Goal: Navigation & Orientation: Find specific page/section

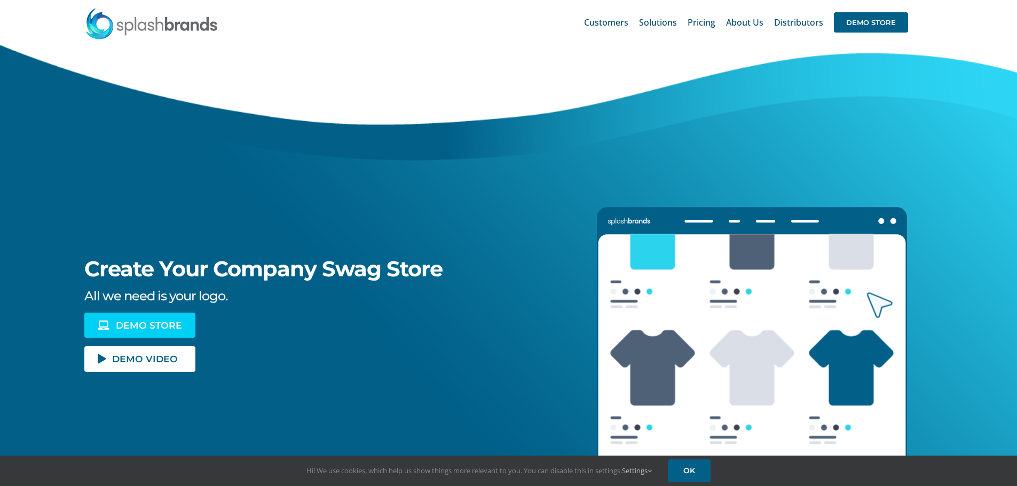
click at [152, 321] on span "DEMO STORE" at bounding box center [149, 325] width 66 height 9
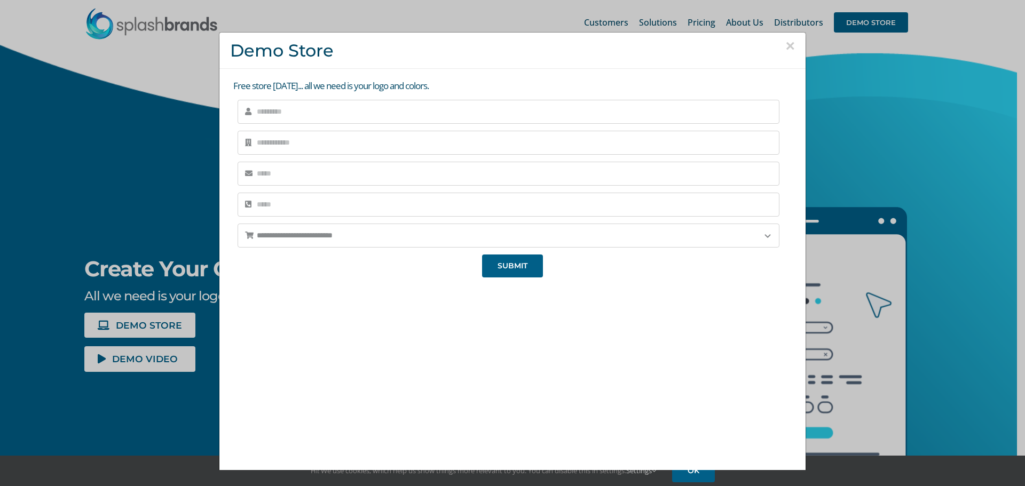
click at [785, 45] on button "×" at bounding box center [790, 46] width 10 height 16
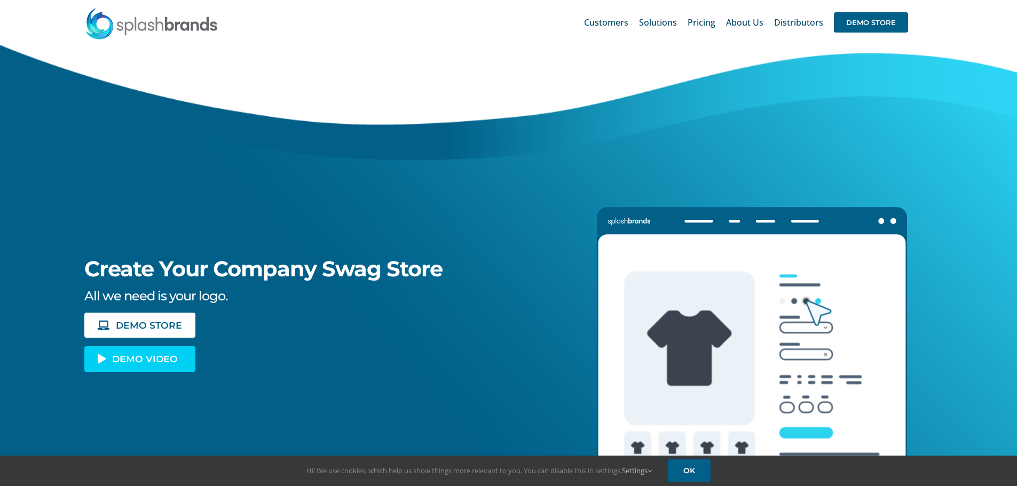
click at [115, 359] on span "DEMO VIDEO" at bounding box center [145, 358] width 66 height 9
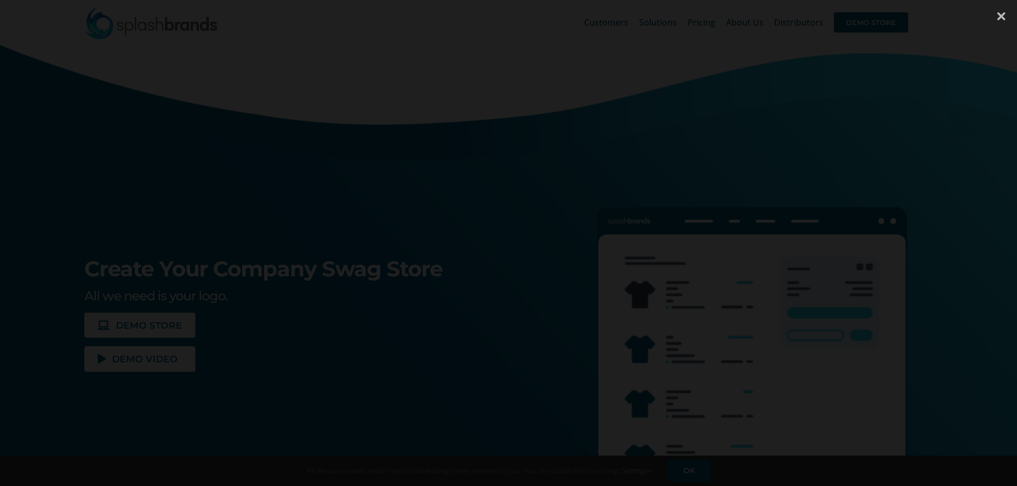
click at [1001, 15] on div at bounding box center [1001, 16] width 32 height 32
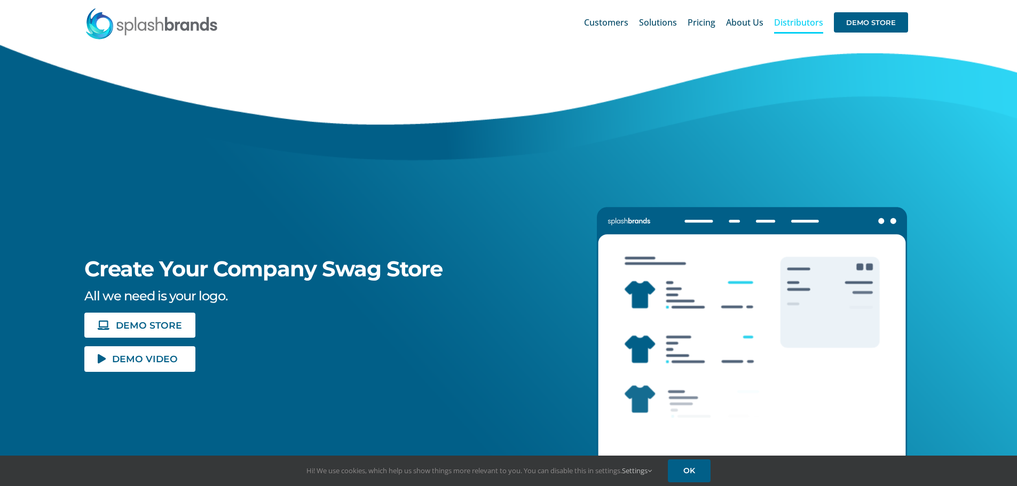
click at [799, 21] on span "Distributors" at bounding box center [798, 22] width 49 height 9
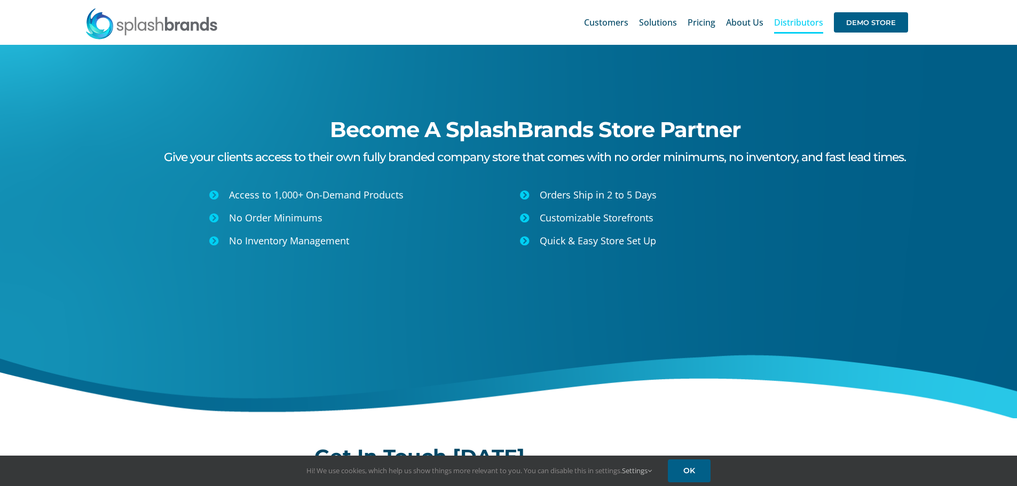
click at [525, 241] on icon at bounding box center [525, 241] width 10 height 10
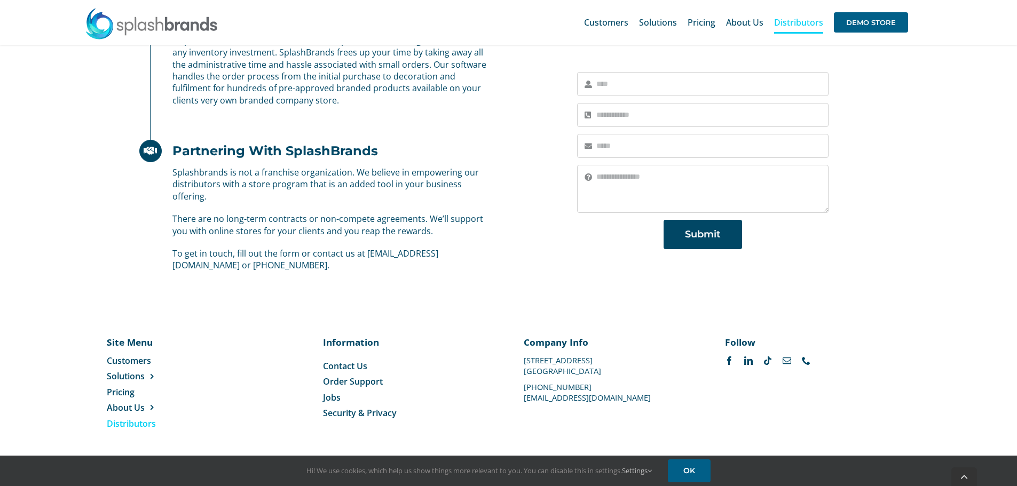
scroll to position [661, 0]
